Goal: Find specific page/section: Find specific page/section

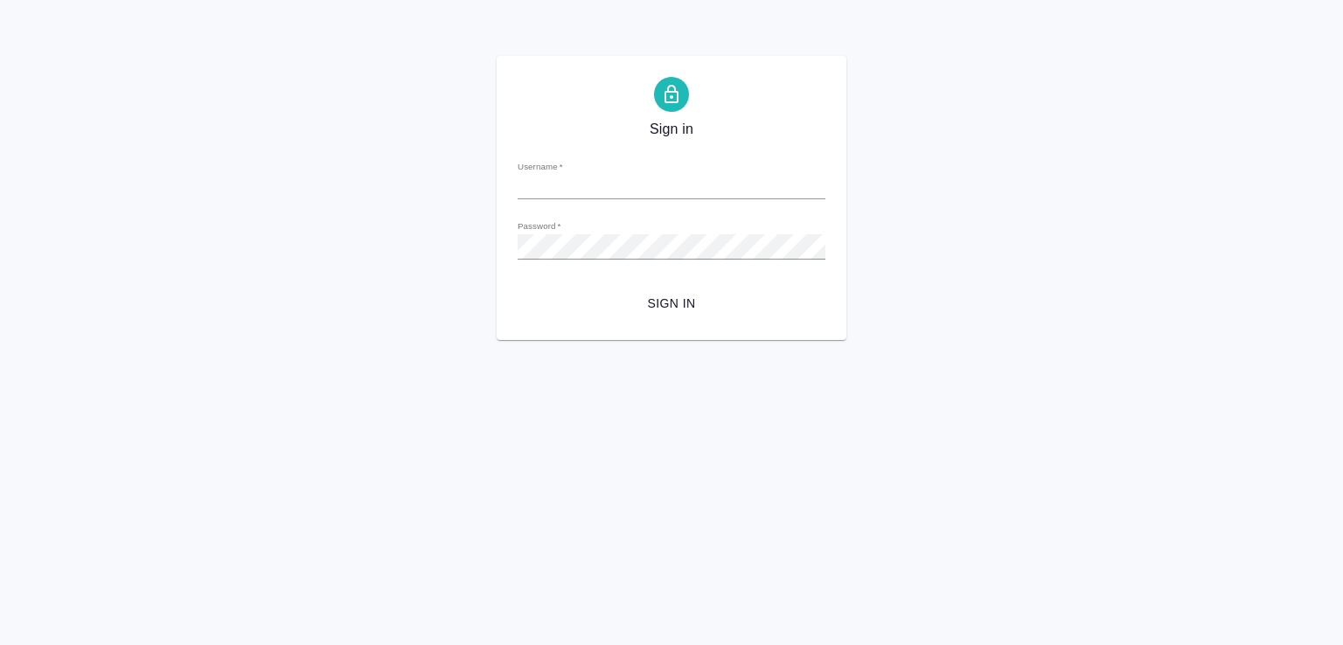
type input "[PERSON_NAME][EMAIL_ADDRESS][DOMAIN_NAME]"
click at [659, 298] on span "Sign in" at bounding box center [672, 304] width 280 height 22
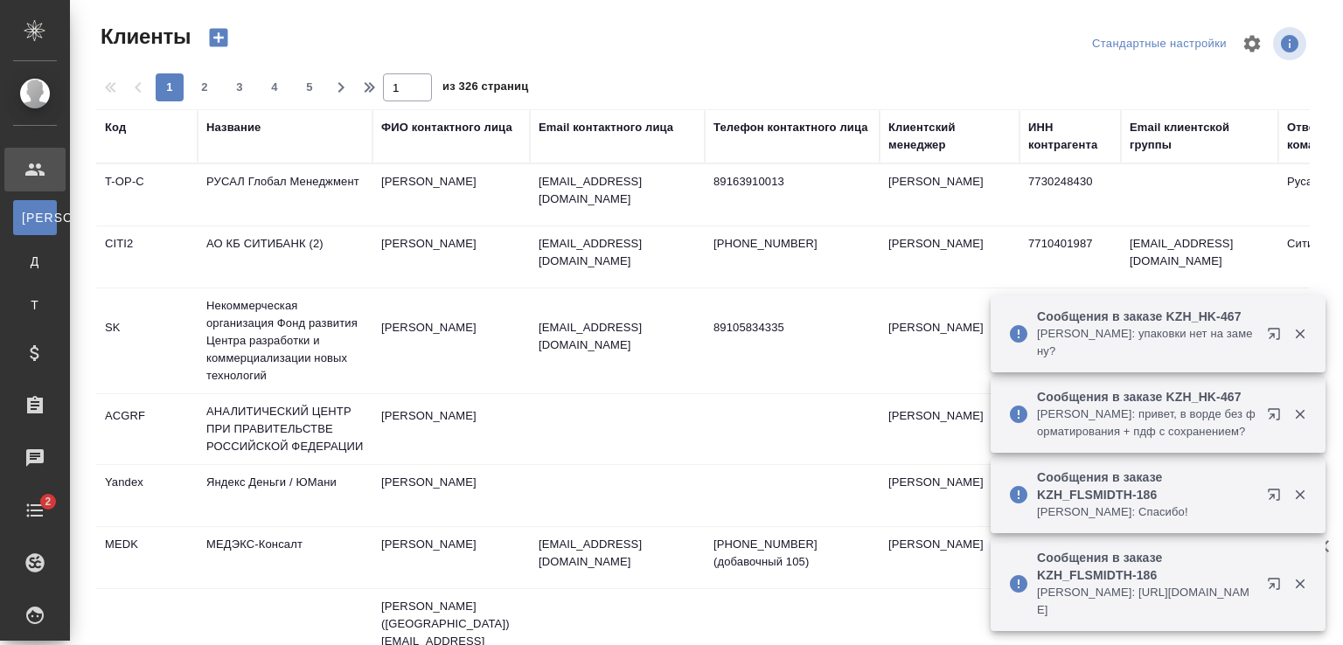
select select "RU"
click at [225, 130] on div "Название" at bounding box center [233, 127] width 54 height 17
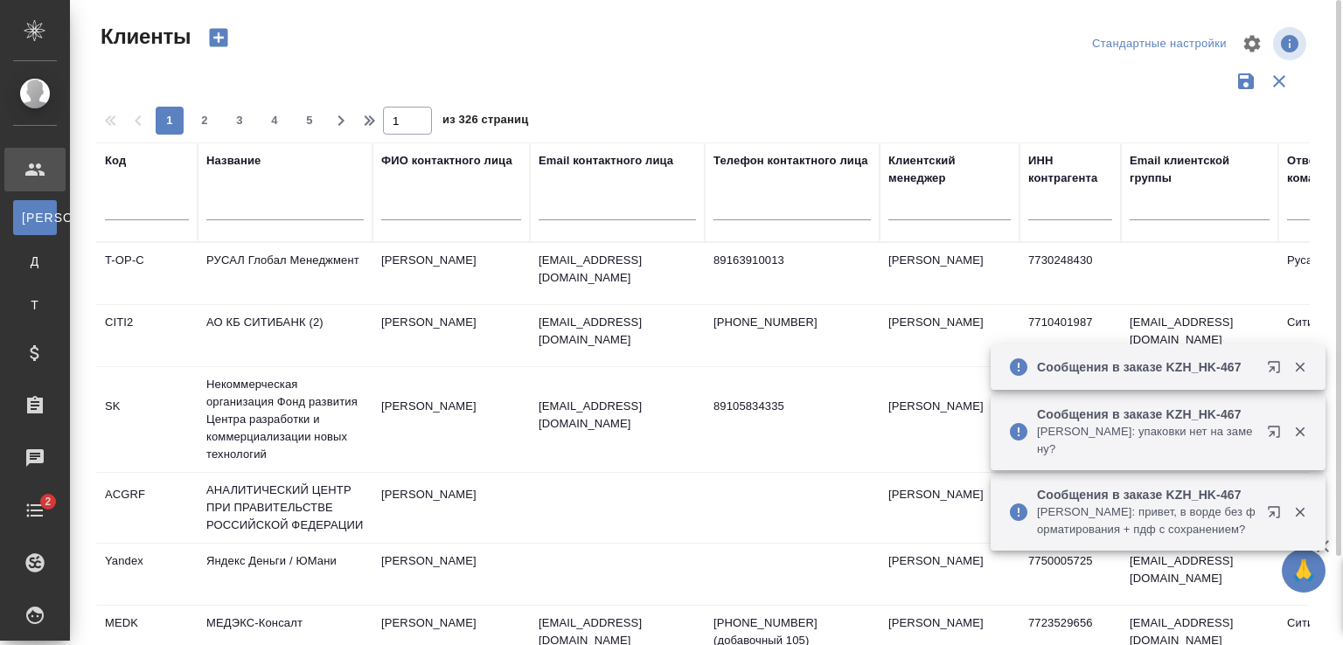
click at [239, 205] on input "text" at bounding box center [284, 209] width 157 height 22
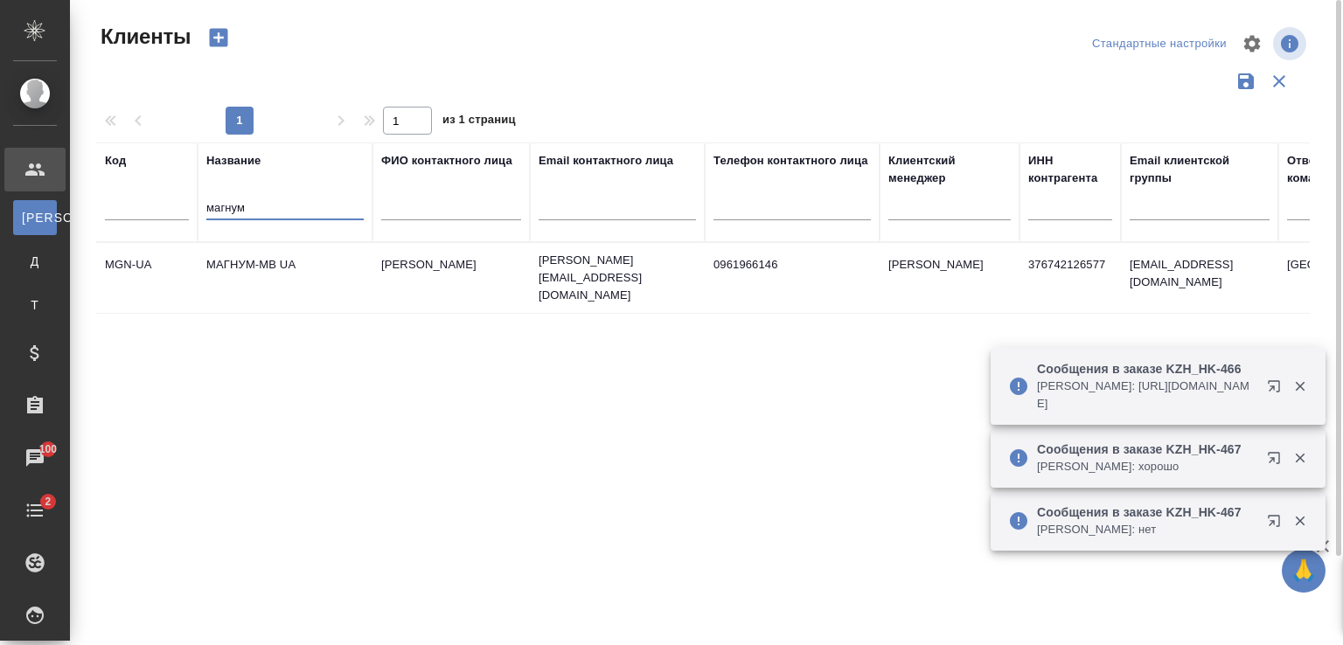
drag, startPoint x: 264, startPoint y: 206, endPoint x: 175, endPoint y: 210, distance: 89.3
click at [176, 211] on tr "Код Название магнум ФИО контактного лица Email контактного лица Телефон контакт…" at bounding box center [757, 193] width 1322 height 100
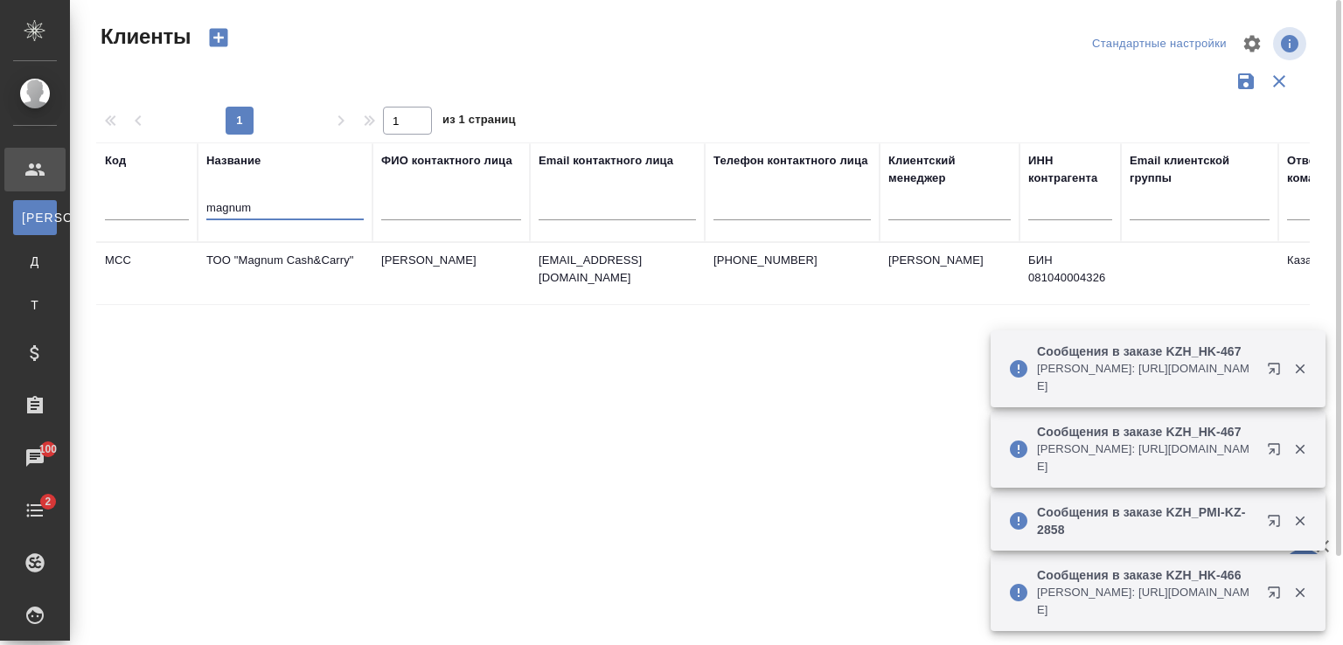
type input "magnum"
click at [265, 264] on td "ТОО "Magnum Cash&Carry"" at bounding box center [285, 273] width 175 height 61
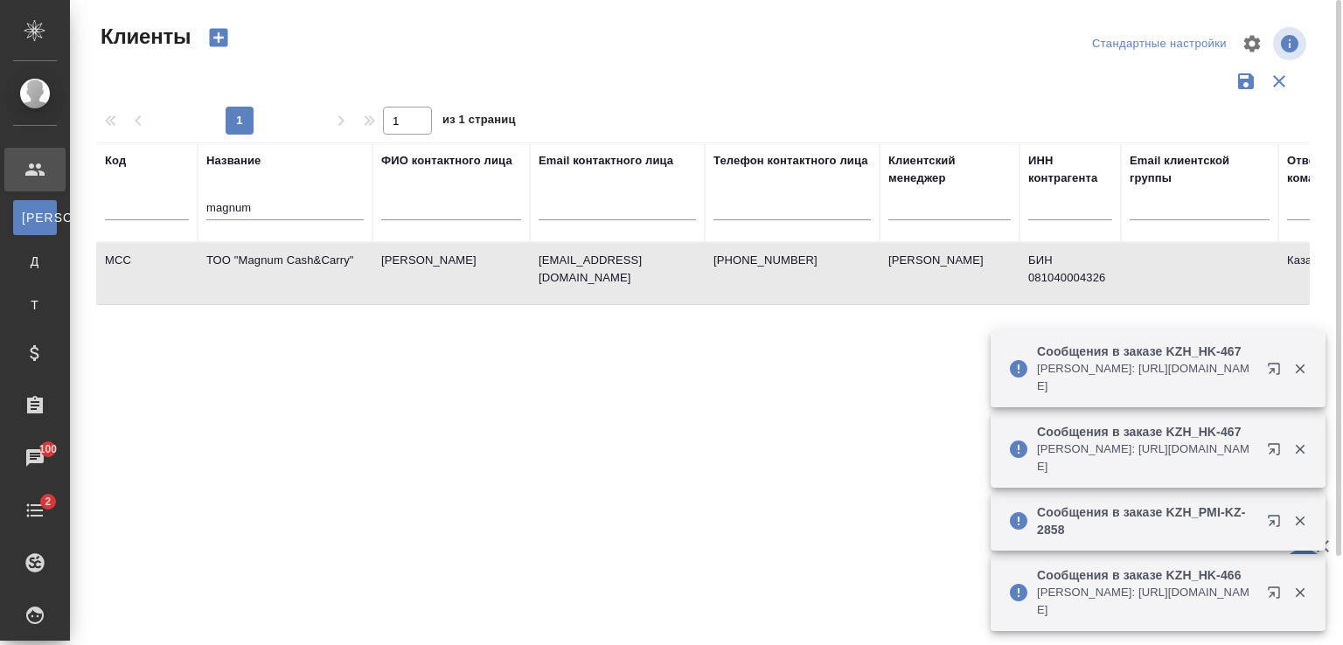
click at [266, 264] on td "ТОО "Magnum Cash&Carry"" at bounding box center [285, 273] width 175 height 61
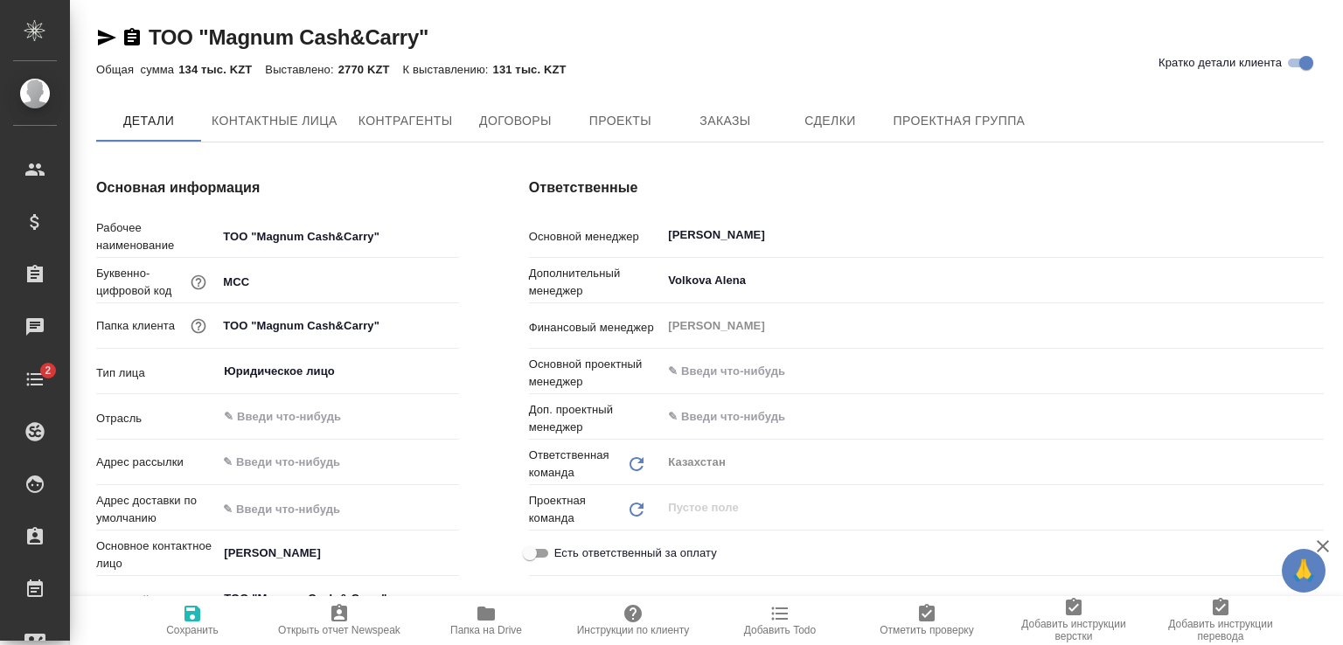
type textarea "x"
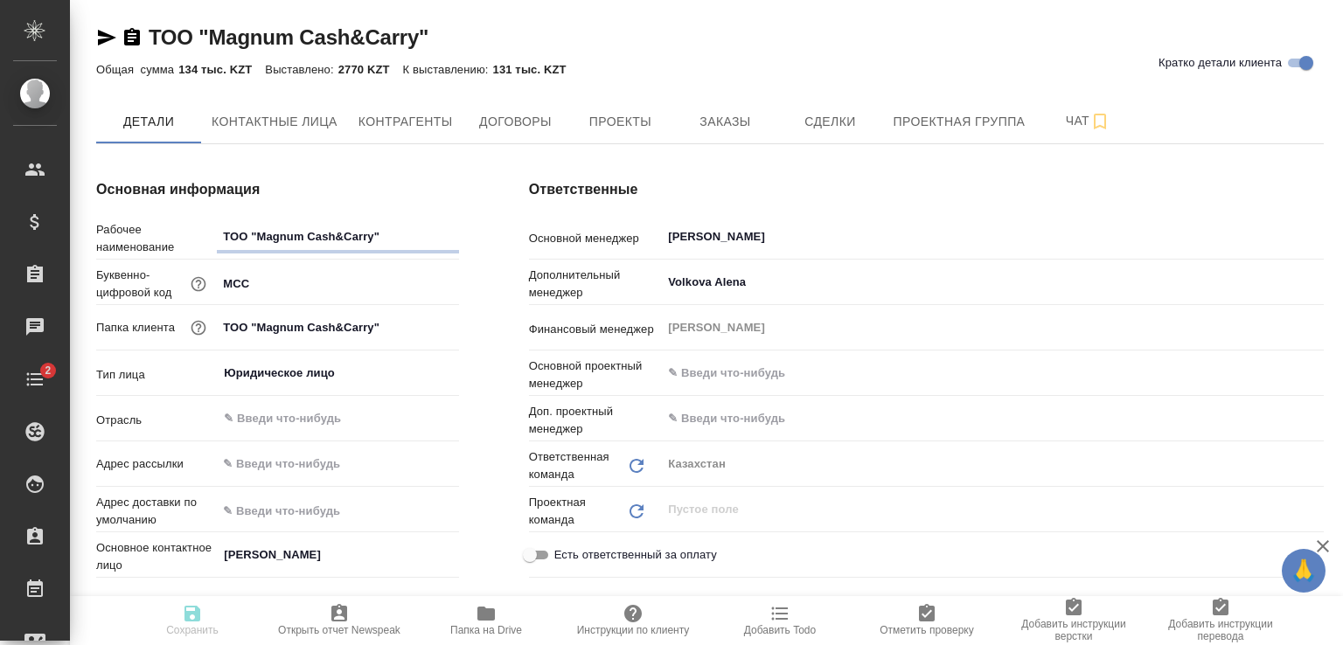
type textarea "x"
drag, startPoint x: 420, startPoint y: 32, endPoint x: 212, endPoint y: 32, distance: 208.1
click at [212, 32] on div "ТОО "Magnum Cash&Carry" Кратко детали клиента" at bounding box center [710, 38] width 1228 height 28
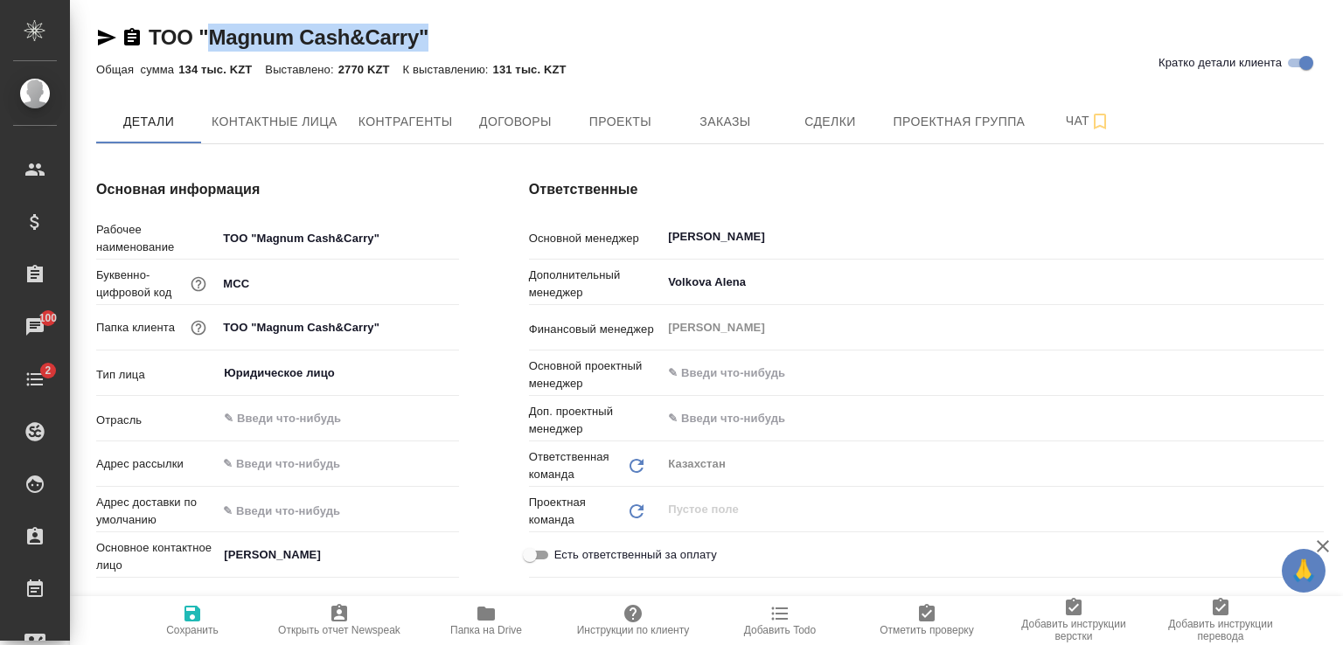
copy link "Magnum Cash&Carry""
